Goal: Ask a question: Seek information or help from site administrators or community

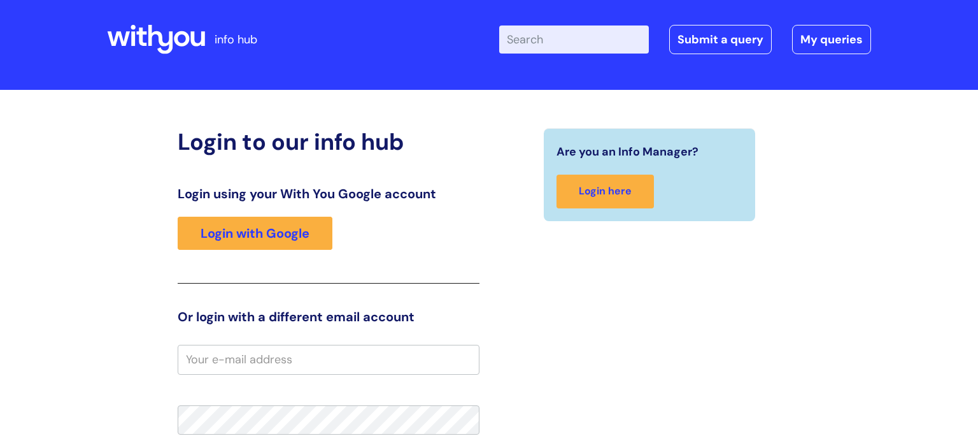
scroll to position [13, 0]
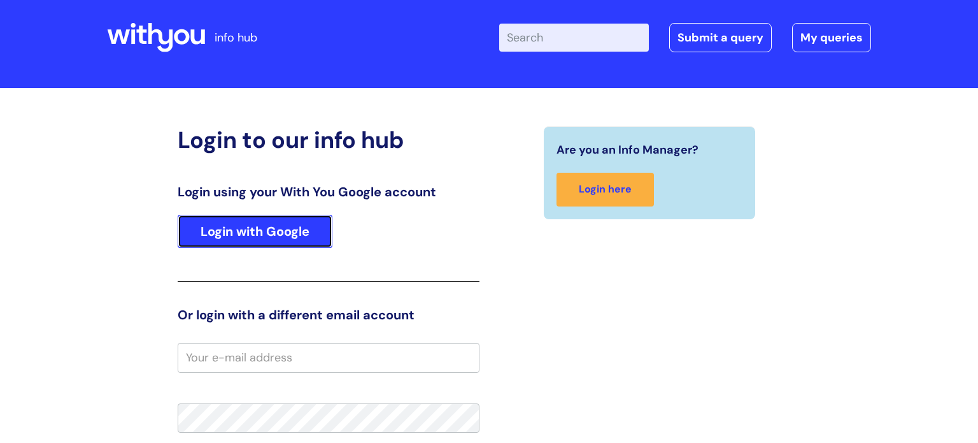
click at [271, 231] on link "Login with Google" at bounding box center [255, 231] width 155 height 33
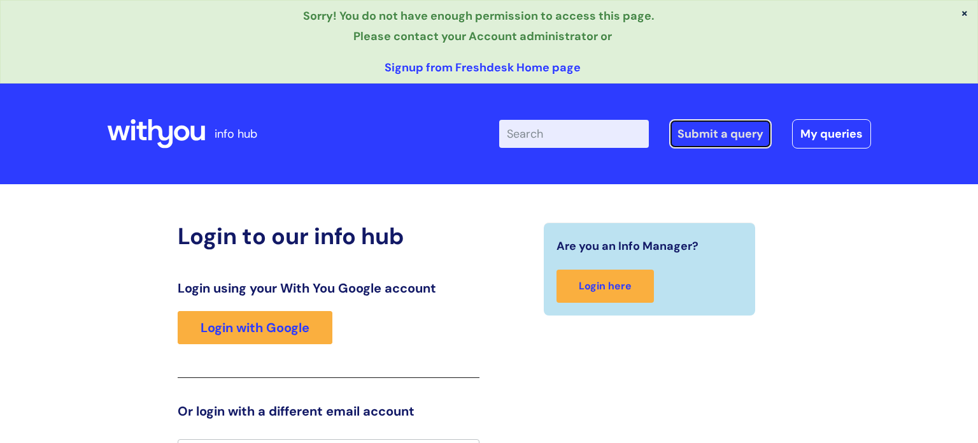
click at [729, 132] on link "Submit a query" at bounding box center [720, 133] width 103 height 29
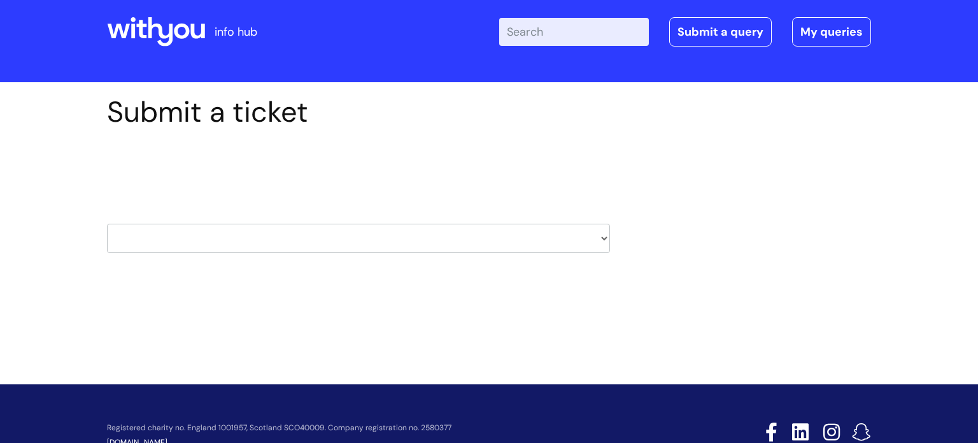
scroll to position [20, 0]
